Goal: Transaction & Acquisition: Purchase product/service

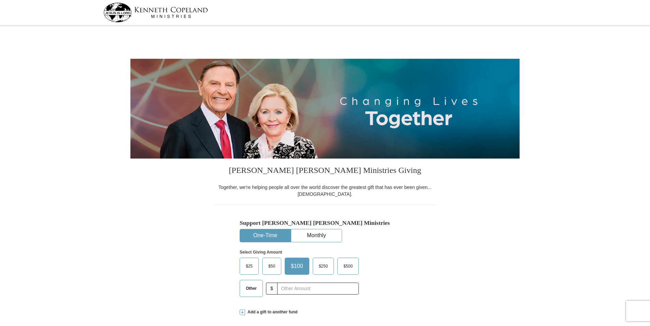
click at [253, 293] on span "Other" at bounding box center [251, 288] width 18 height 10
click at [0, 0] on input "Other" at bounding box center [0, 0] width 0 height 0
click at [306, 291] on input "text" at bounding box center [318, 288] width 76 height 12
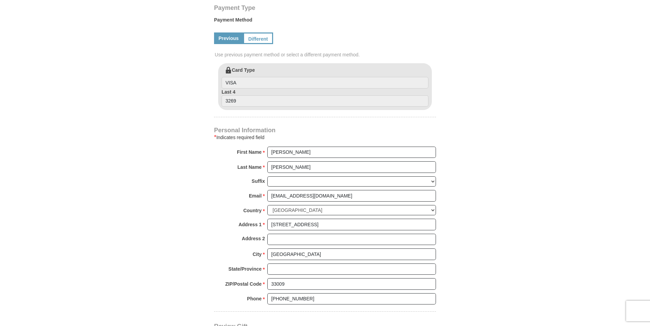
scroll to position [341, 0]
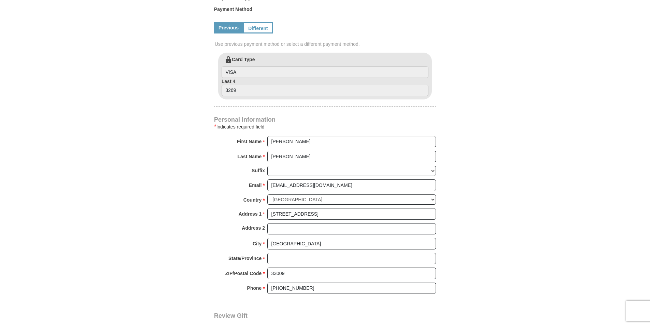
type input "40.00"
click at [277, 258] on input "State/Province *" at bounding box center [351, 259] width 169 height 12
type input "[US_STATE]"
click at [149, 238] on form "[PERSON_NAME] [PERSON_NAME] Ministries Giving Together, we're helping people al…" at bounding box center [324, 54] width 389 height 736
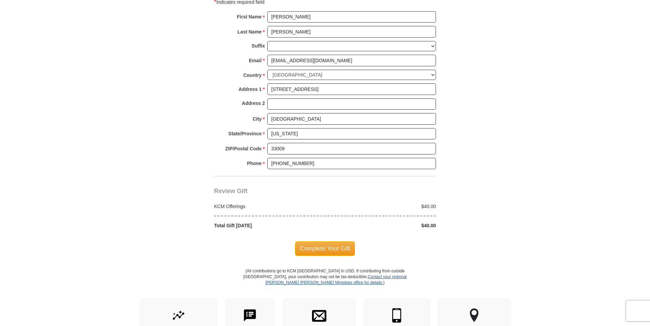
scroll to position [478, 0]
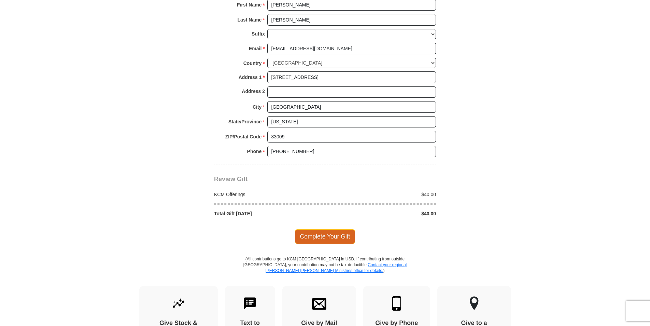
click at [322, 235] on span "Complete Your Gift" at bounding box center [325, 236] width 60 height 14
